Goal: Task Accomplishment & Management: Manage account settings

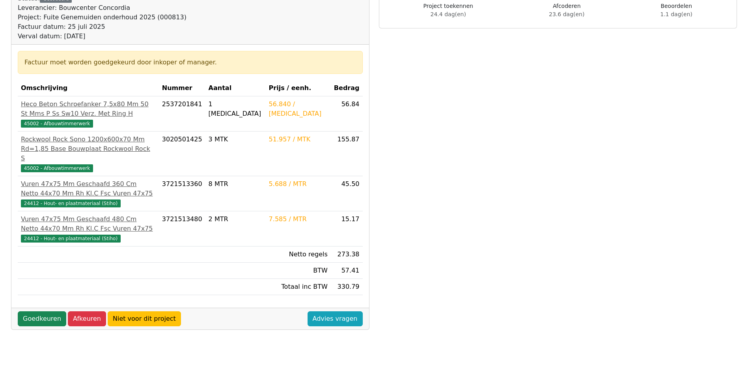
scroll to position [118, 0]
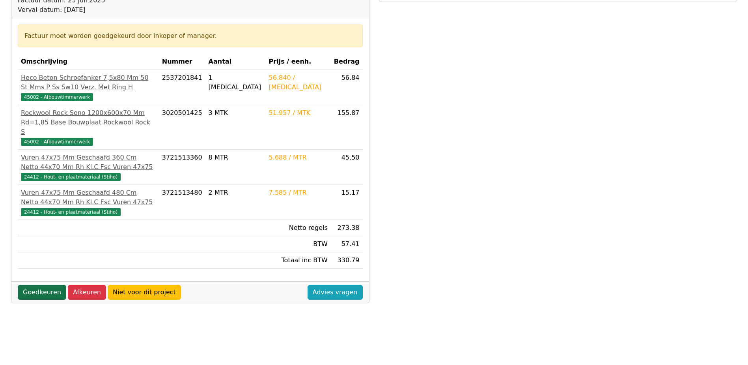
click at [37, 287] on link "Goedkeuren" at bounding box center [42, 291] width 49 height 15
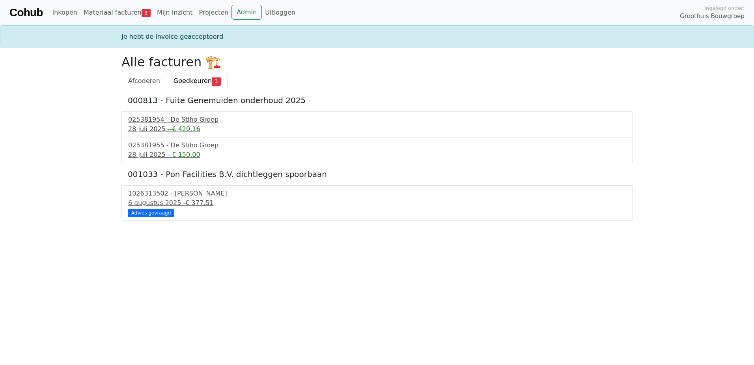
click at [156, 122] on div "025381954 - De Stiho Groep" at bounding box center [377, 119] width 498 height 9
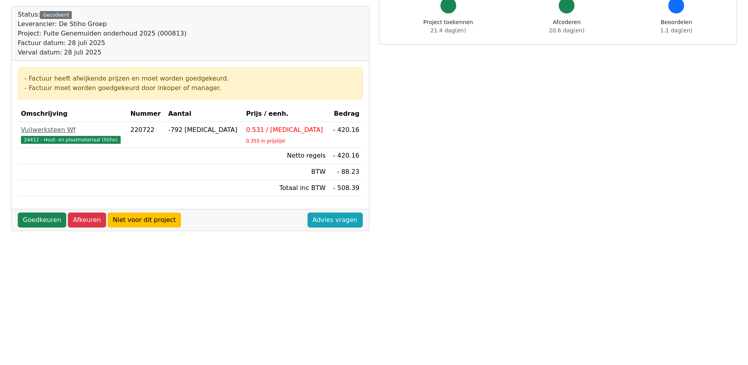
scroll to position [79, 0]
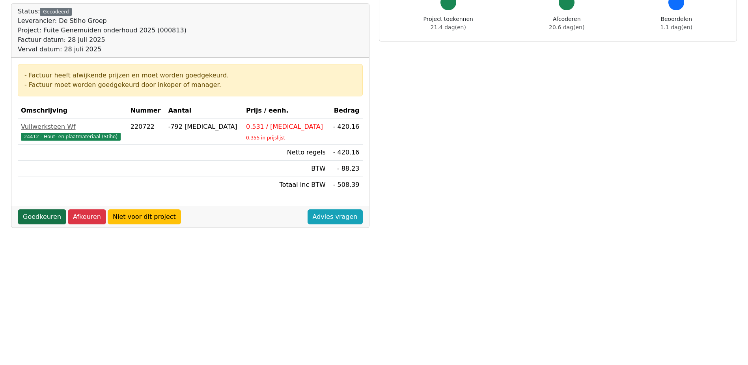
click at [43, 215] on link "Goedkeuren" at bounding box center [42, 216] width 49 height 15
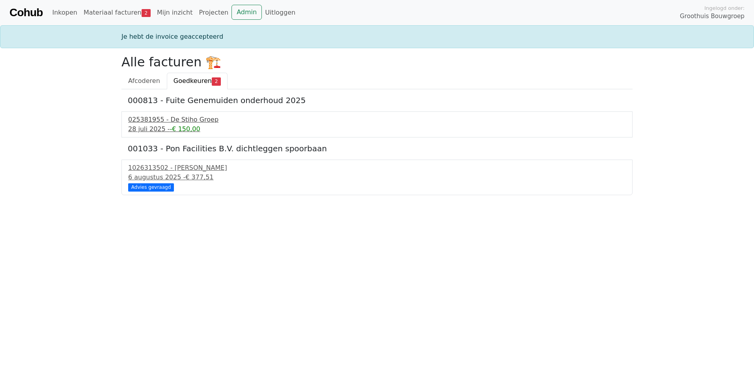
click at [154, 122] on div "025381955 - De Stiho Groep" at bounding box center [377, 119] width 498 height 9
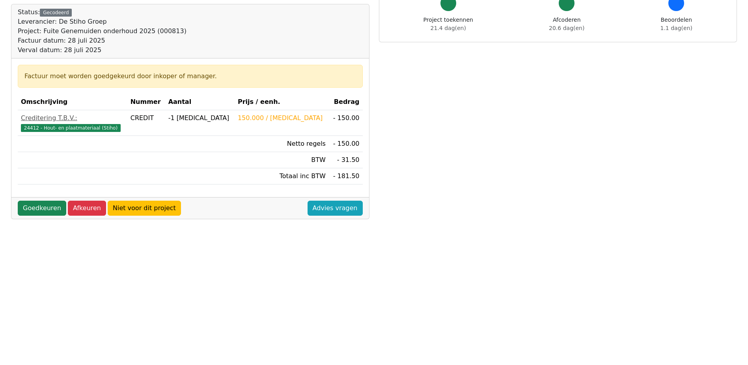
scroll to position [79, 0]
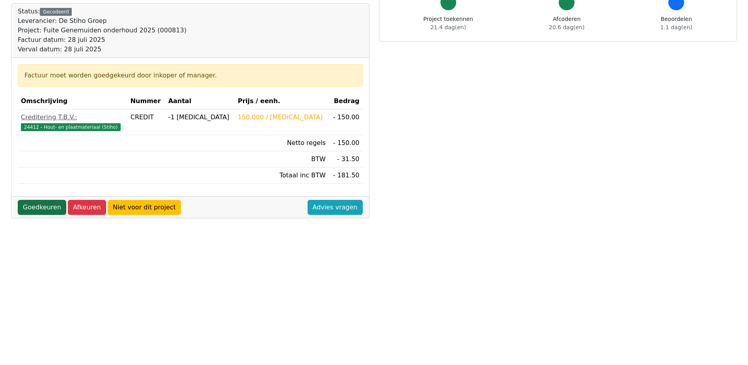
click at [40, 207] on link "Goedkeuren" at bounding box center [42, 207] width 49 height 15
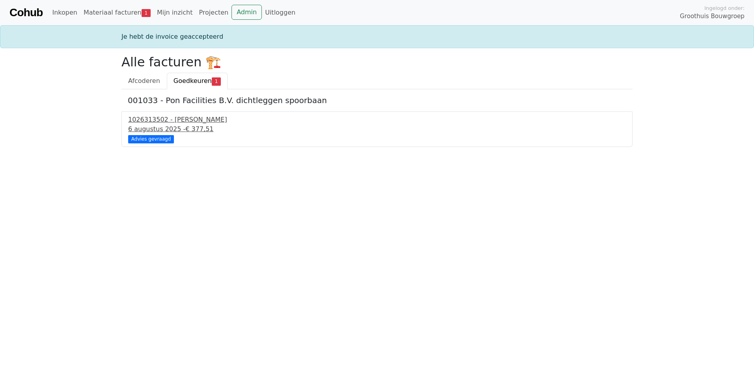
click at [176, 128] on div "[DATE] - € 377,51" at bounding box center [377, 128] width 498 height 9
